Goal: Information Seeking & Learning: Learn about a topic

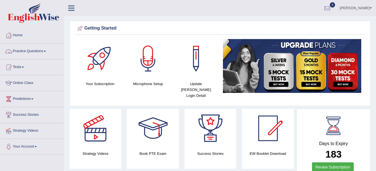
click at [41, 53] on link "Practice Questions" at bounding box center [31, 50] width 63 height 14
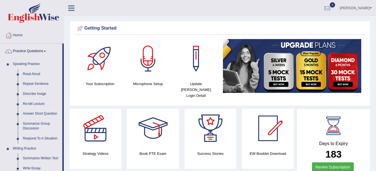
click at [27, 75] on link "Read Aloud" at bounding box center [41, 74] width 42 height 10
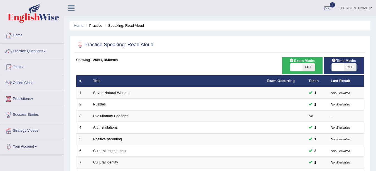
click at [102, 102] on link "Puzzles" at bounding box center [99, 104] width 13 height 4
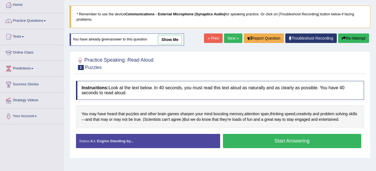
scroll to position [28, 0]
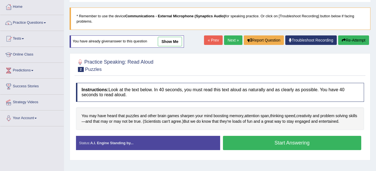
click at [230, 41] on link "Next »" at bounding box center [233, 39] width 18 height 9
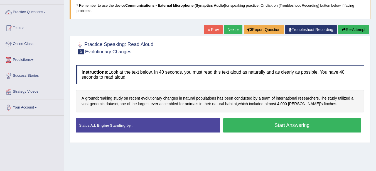
click at [268, 124] on button "Start Answering" at bounding box center [292, 125] width 139 height 14
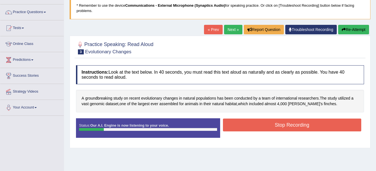
click at [268, 124] on button "Stop Recording" at bounding box center [292, 124] width 139 height 13
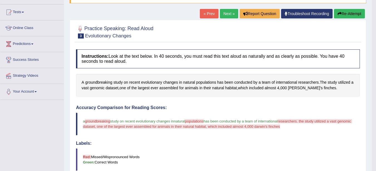
scroll to position [55, 0]
click at [231, 15] on link "Next »" at bounding box center [229, 13] width 18 height 9
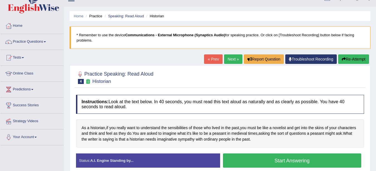
scroll to position [18, 0]
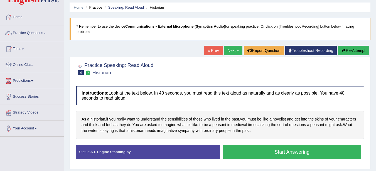
click at [281, 149] on button "Start Answering" at bounding box center [292, 151] width 139 height 14
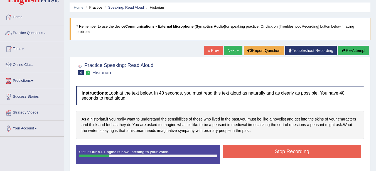
click at [299, 150] on button "Stop Recording" at bounding box center [292, 151] width 139 height 13
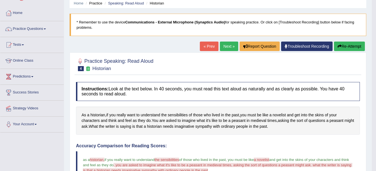
scroll to position [16, 0]
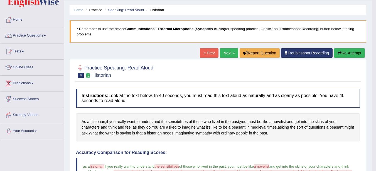
click at [227, 54] on link "Next »" at bounding box center [229, 52] width 18 height 9
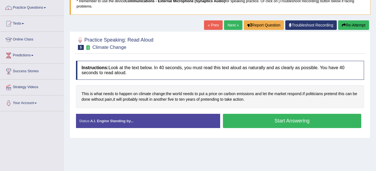
scroll to position [48, 0]
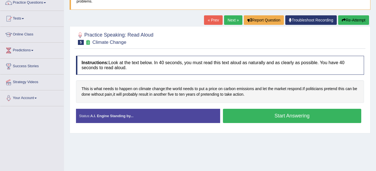
click at [283, 116] on button "Start Answering" at bounding box center [292, 116] width 139 height 14
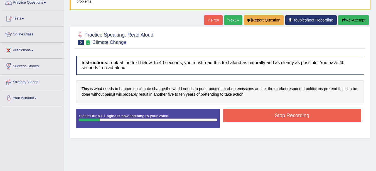
click at [283, 116] on button "Stop Recording" at bounding box center [292, 115] width 139 height 13
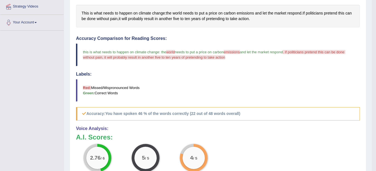
scroll to position [107, 0]
